Goal: Find specific page/section: Find specific page/section

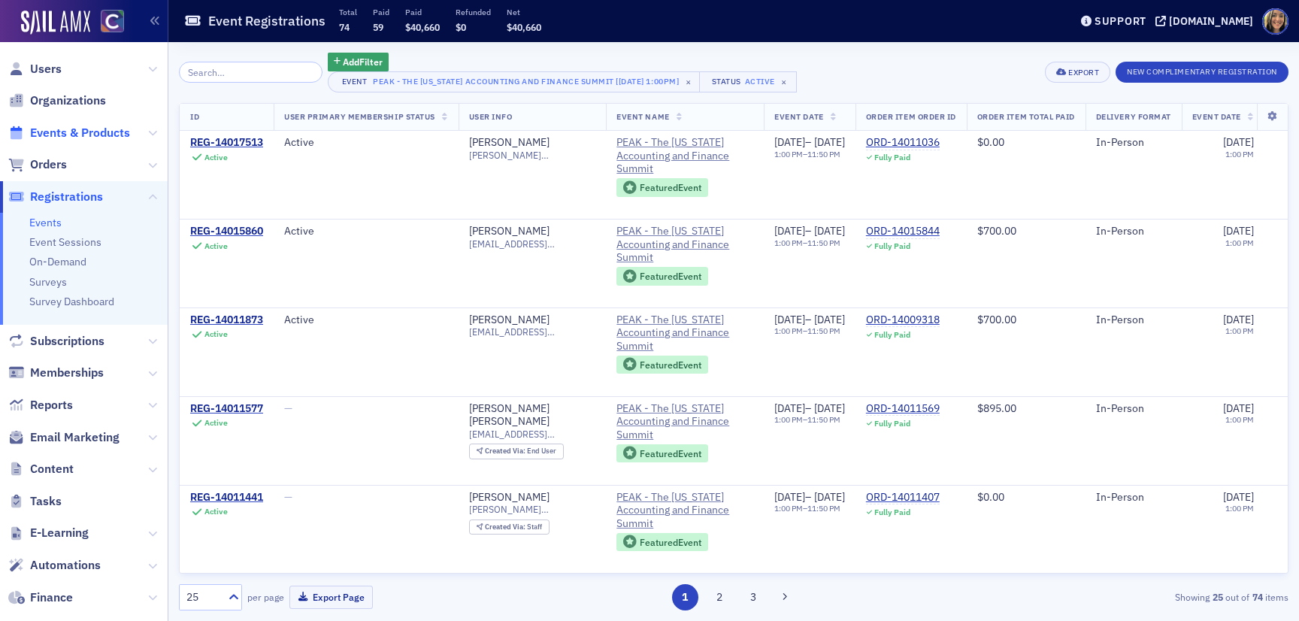
click at [63, 127] on span "Events & Products" at bounding box center [80, 133] width 100 height 17
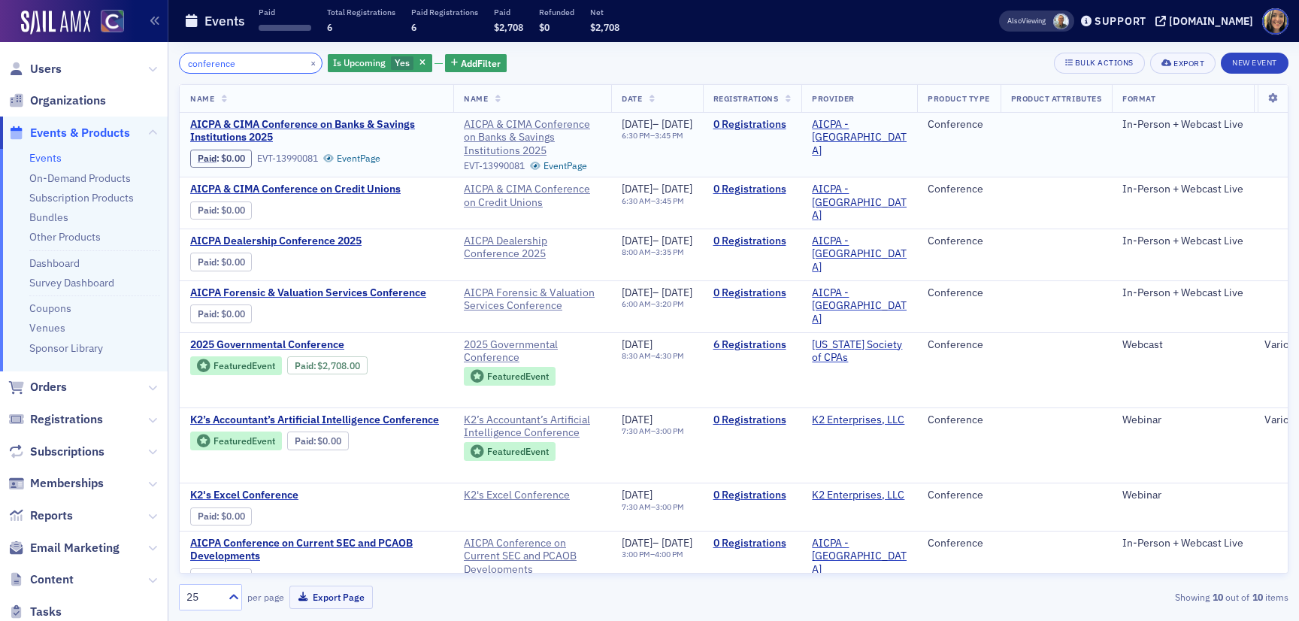
type input "conference"
